Goal: Task Accomplishment & Management: Use online tool/utility

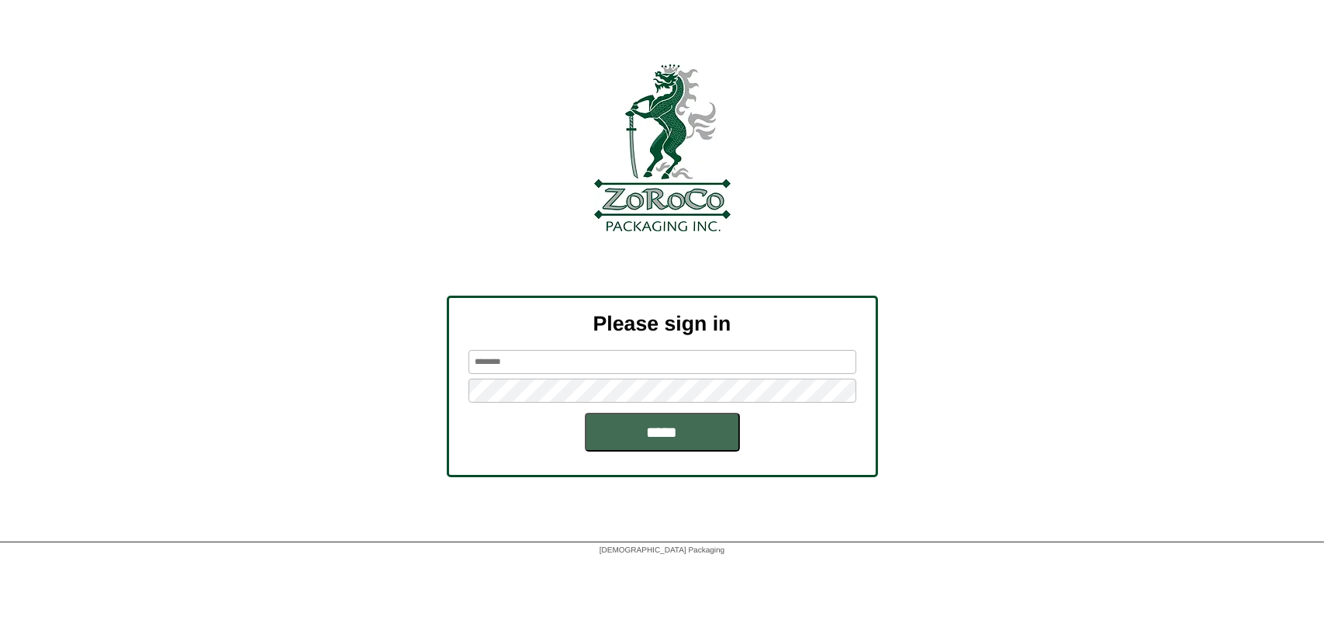
type input "*********"
click at [670, 427] on input "*****" at bounding box center [662, 432] width 155 height 39
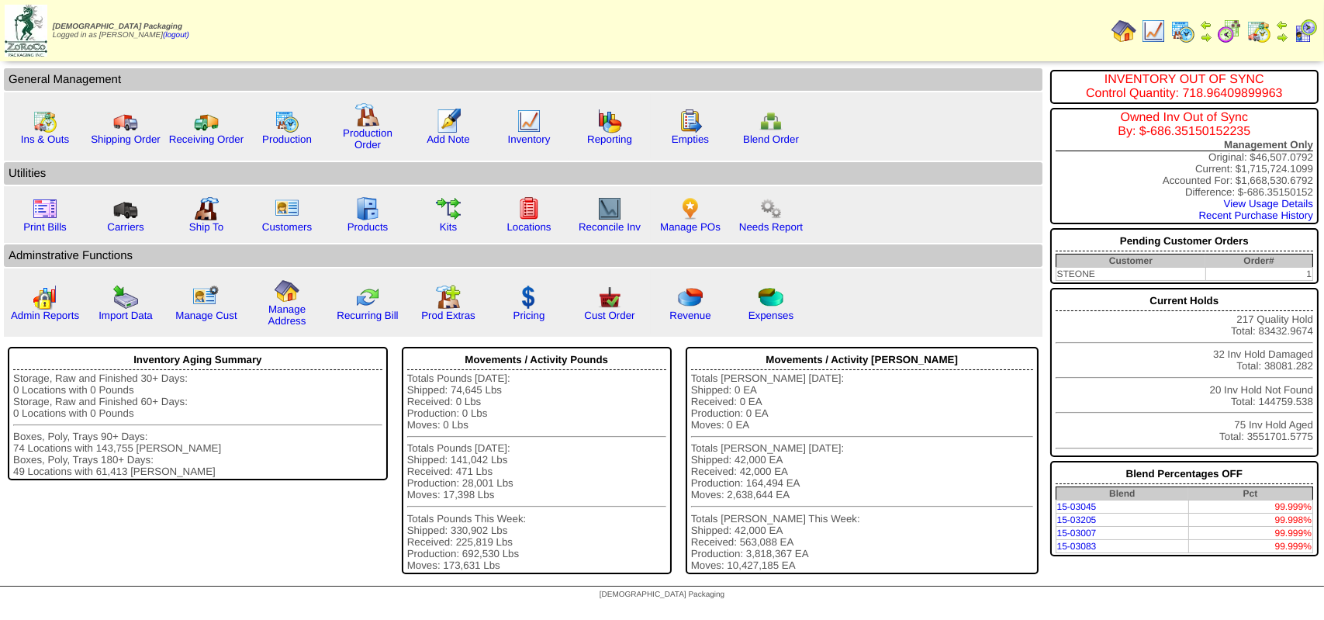
click at [1180, 26] on img at bounding box center [1182, 31] width 25 height 25
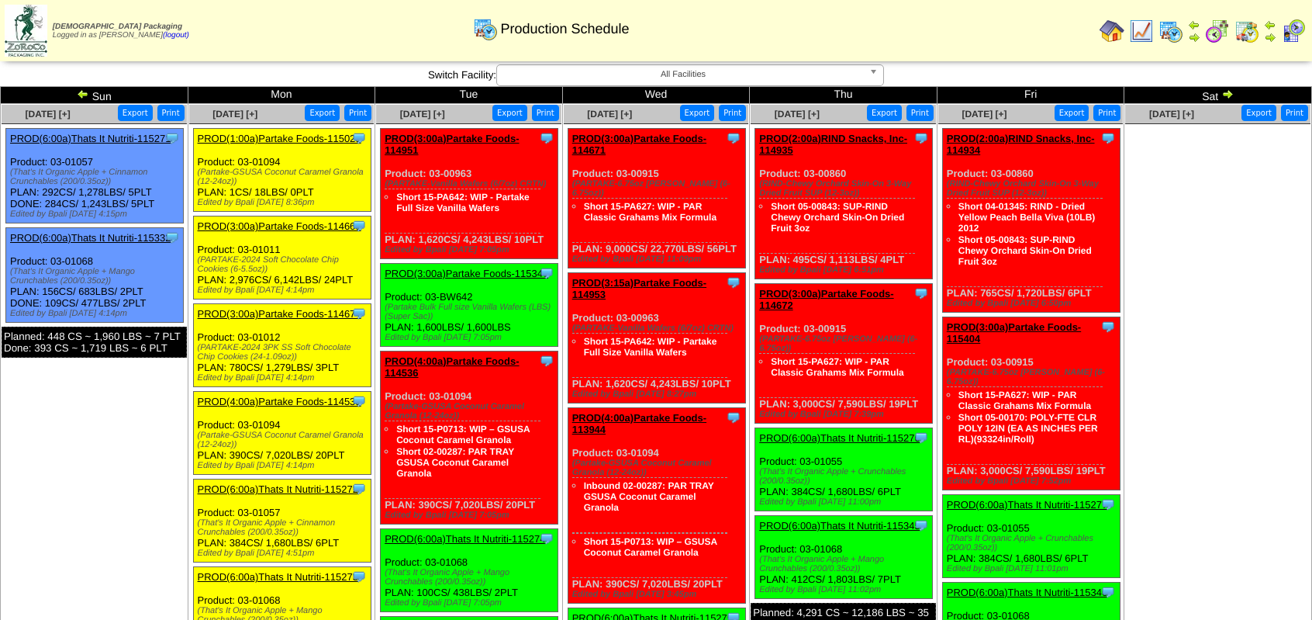
click at [441, 330] on div "Clone Item PROD(3:00a)Partake Foods-115347 Partake Foods ScheduleID: 115347 1 E…" at bounding box center [470, 305] width 178 height 83
